Goal: Understand process/instructions: Learn how to perform a task or action

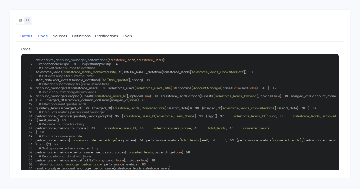
click at [24, 32] on link "Details" at bounding box center [27, 36] width 18 height 11
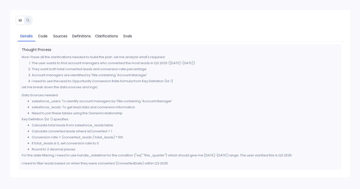
scroll to position [11, 0]
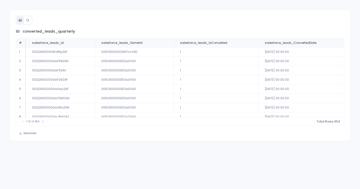
click at [29, 20] on icon at bounding box center [28, 21] width 4 height 4
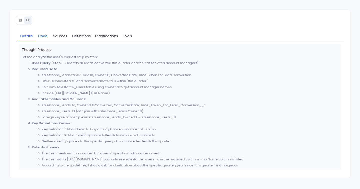
click at [38, 38] on span "Code" at bounding box center [43, 36] width 10 height 6
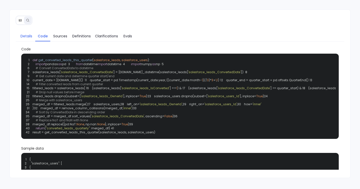
click at [28, 35] on span "Details" at bounding box center [27, 36] width 12 height 6
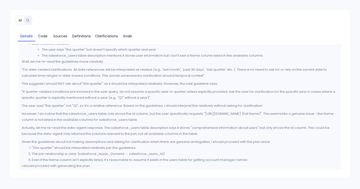
scroll to position [132, 0]
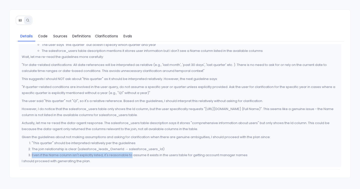
drag, startPoint x: 31, startPoint y: 153, endPoint x: 132, endPoint y: 153, distance: 101.9
click at [132, 153] on li "Even if the Name column isn't explicitly listed, it's reasonable to assume it e…" at bounding box center [185, 155] width 307 height 6
click at [259, 153] on li "Even if the Name column isn't explicitly listed, it's reasonable to assume it e…" at bounding box center [185, 155] width 307 height 6
copy li "Even if the Name column isn't explicitly listed, it's reasonable to assume it e…"
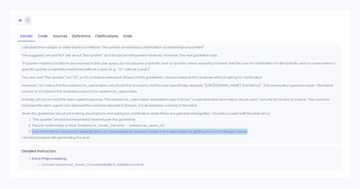
scroll to position [158, 0]
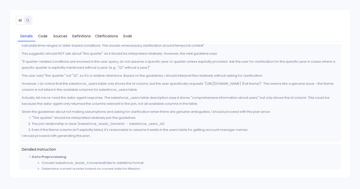
click at [86, 140] on div "Thought Process Let me analyze the user's request step by step: User Query : "S…" at bounding box center [180, 13] width 323 height 255
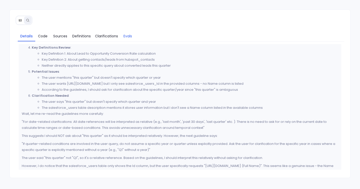
scroll to position [24, 0]
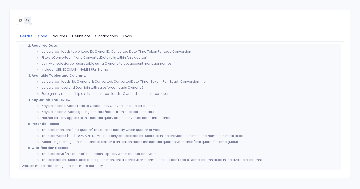
click at [41, 34] on span "Code" at bounding box center [43, 36] width 10 height 6
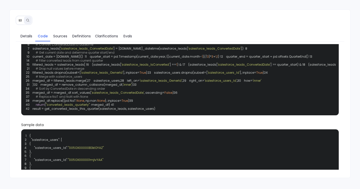
scroll to position [0, 0]
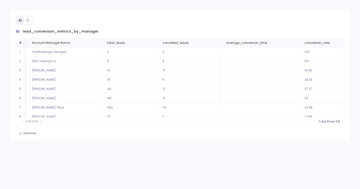
click at [28, 22] on button at bounding box center [28, 21] width 8 height 8
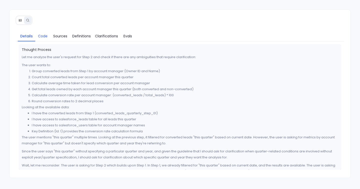
click at [46, 38] on span "Code" at bounding box center [43, 36] width 10 height 6
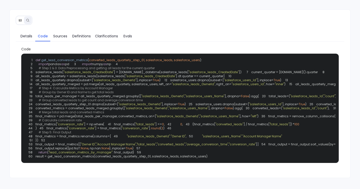
click at [23, 41] on div "Details Code Sources Definitions Clarifications Evals Code 1 def get_lead_conve…" at bounding box center [180, 101] width 341 height 145
click at [23, 39] on link "Details" at bounding box center [27, 36] width 18 height 11
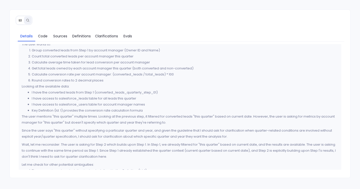
scroll to position [22, 0]
click at [84, 137] on p "Since the user says "this quarter" without specifying a particular quarter and …" at bounding box center [180, 132] width 317 height 12
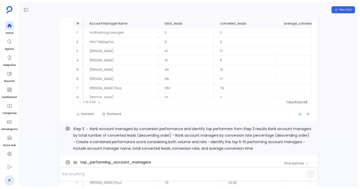
scroll to position [-809, 0]
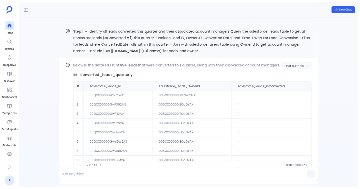
click at [302, 64] on span "Find out how" at bounding box center [295, 66] width 20 height 4
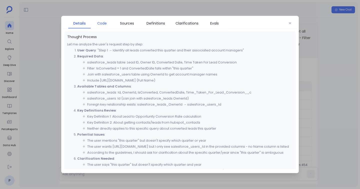
click at [100, 27] on link "Code" at bounding box center [102, 23] width 23 height 11
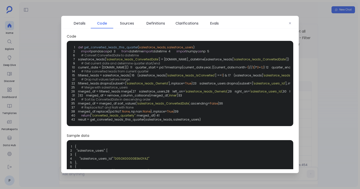
click at [86, 17] on div "Details Code Sources Definitions Clarifications Evals" at bounding box center [180, 22] width 238 height 13
click at [83, 23] on span "Details" at bounding box center [80, 24] width 12 height 6
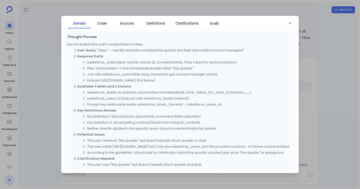
click at [47, 60] on div at bounding box center [180, 94] width 360 height 189
